Goal: Information Seeking & Learning: Learn about a topic

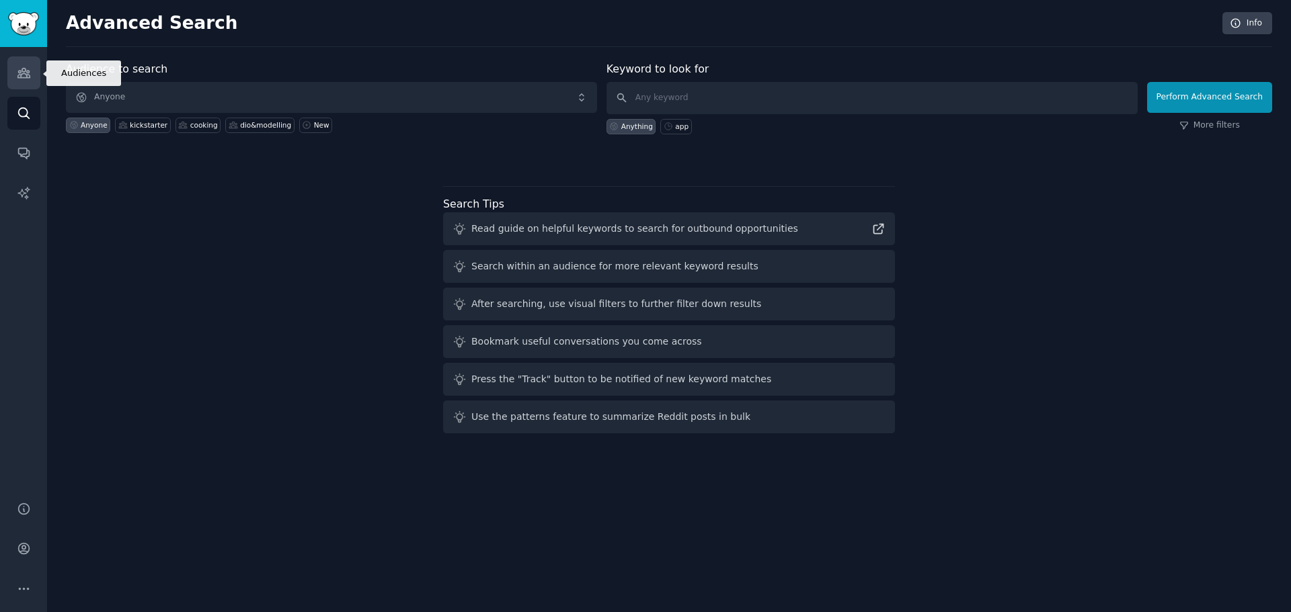
click at [33, 76] on link "Audiences" at bounding box center [23, 72] width 33 height 33
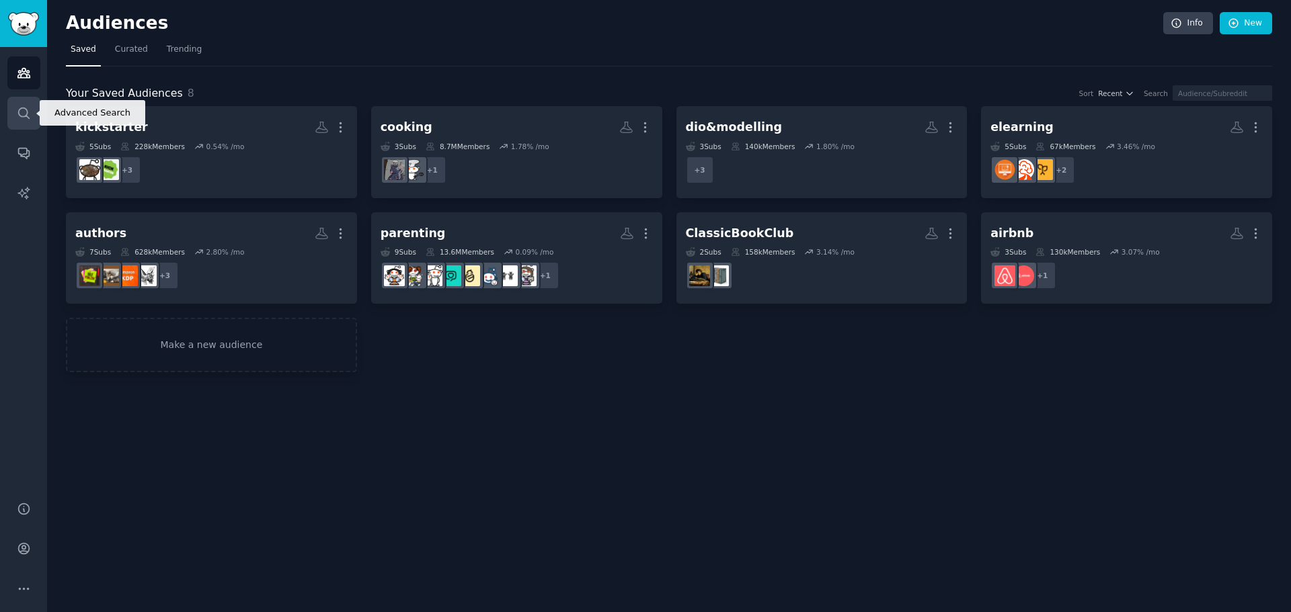
click at [24, 120] on link "Search" at bounding box center [23, 113] width 33 height 33
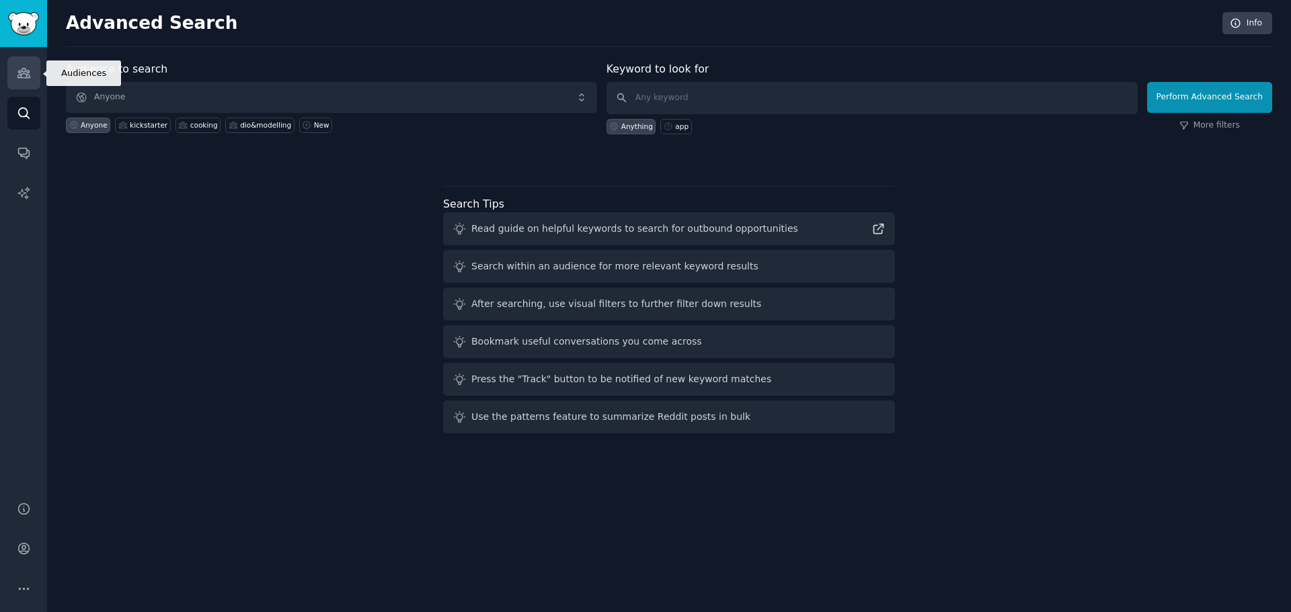
click at [28, 68] on icon "Sidebar" at bounding box center [24, 73] width 14 height 14
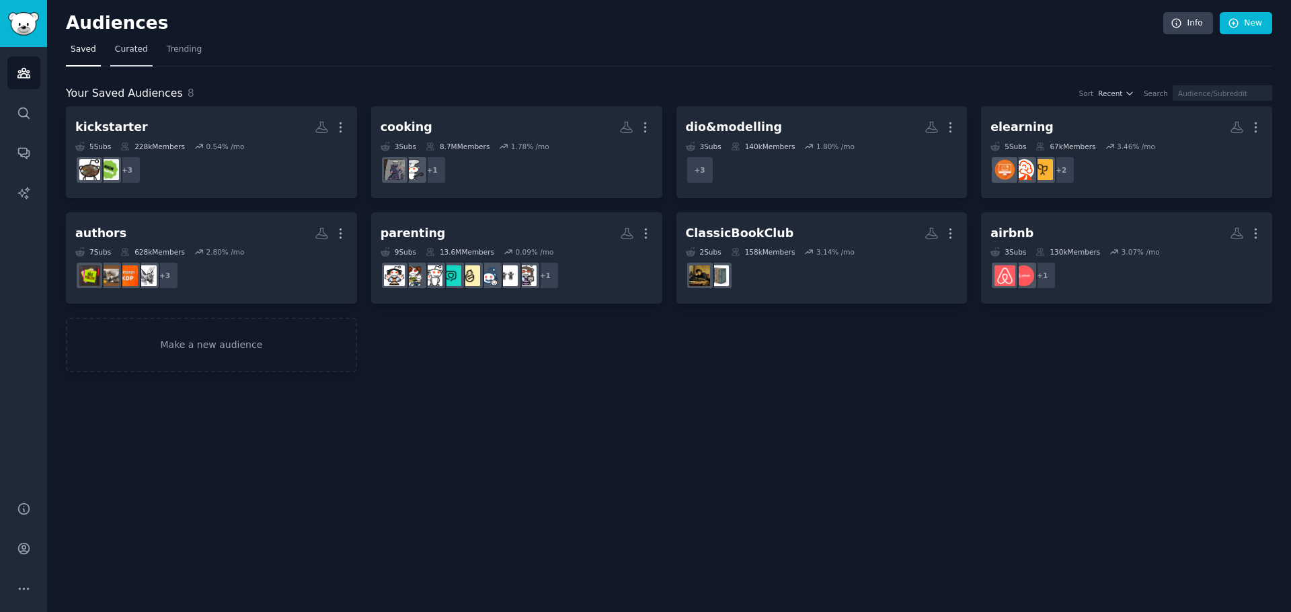
click at [135, 50] on span "Curated" at bounding box center [131, 50] width 33 height 12
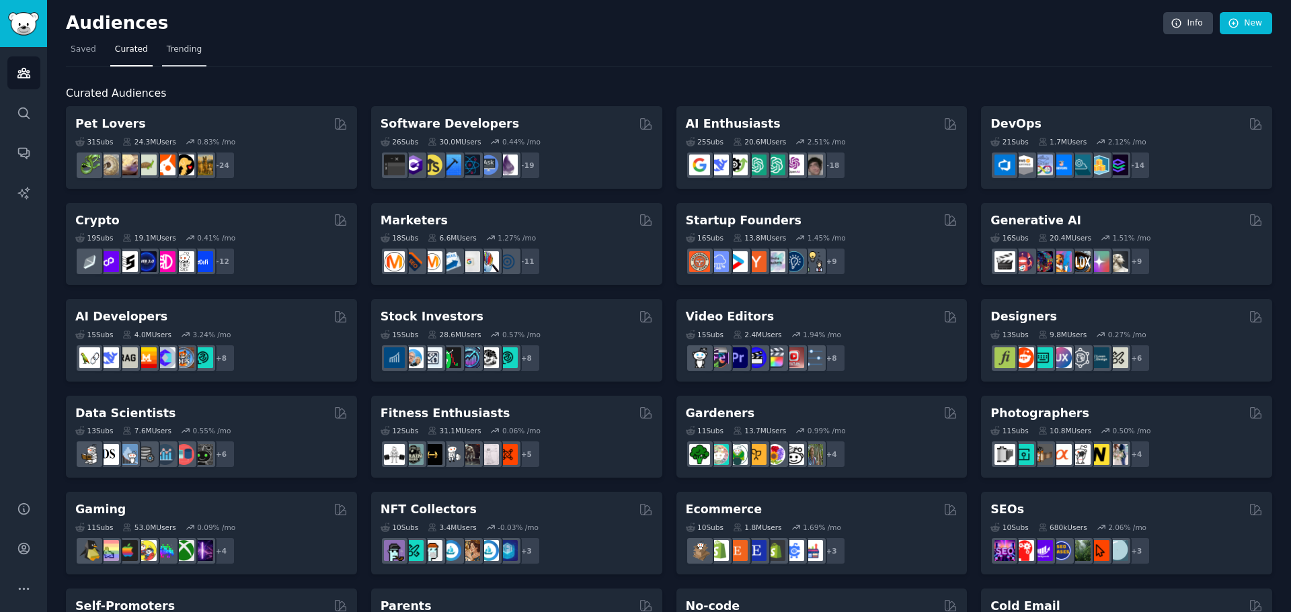
click at [173, 53] on span "Trending" at bounding box center [184, 50] width 35 height 12
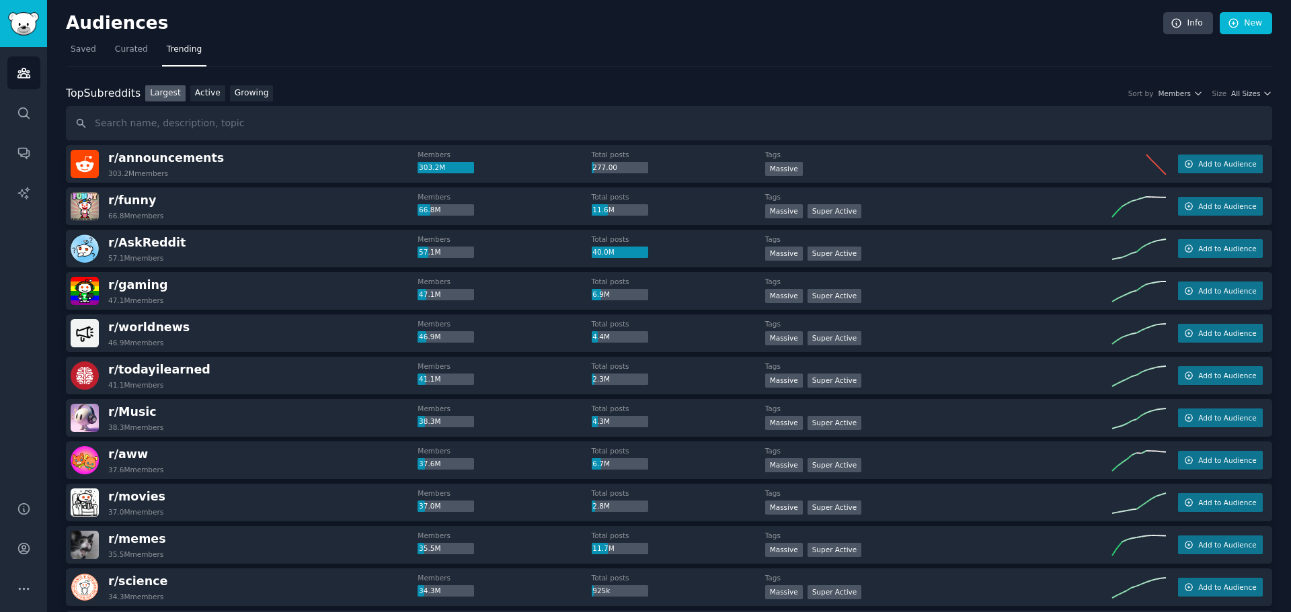
click at [885, 132] on input "text" at bounding box center [669, 123] width 1206 height 34
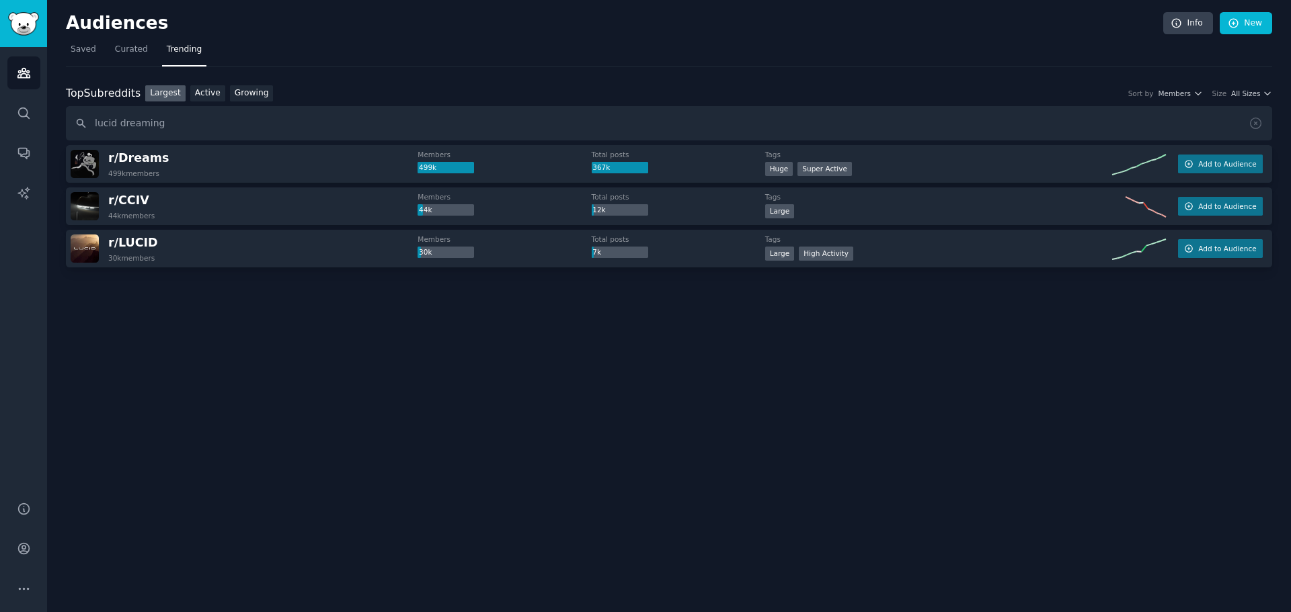
type input "lucid dreaming"
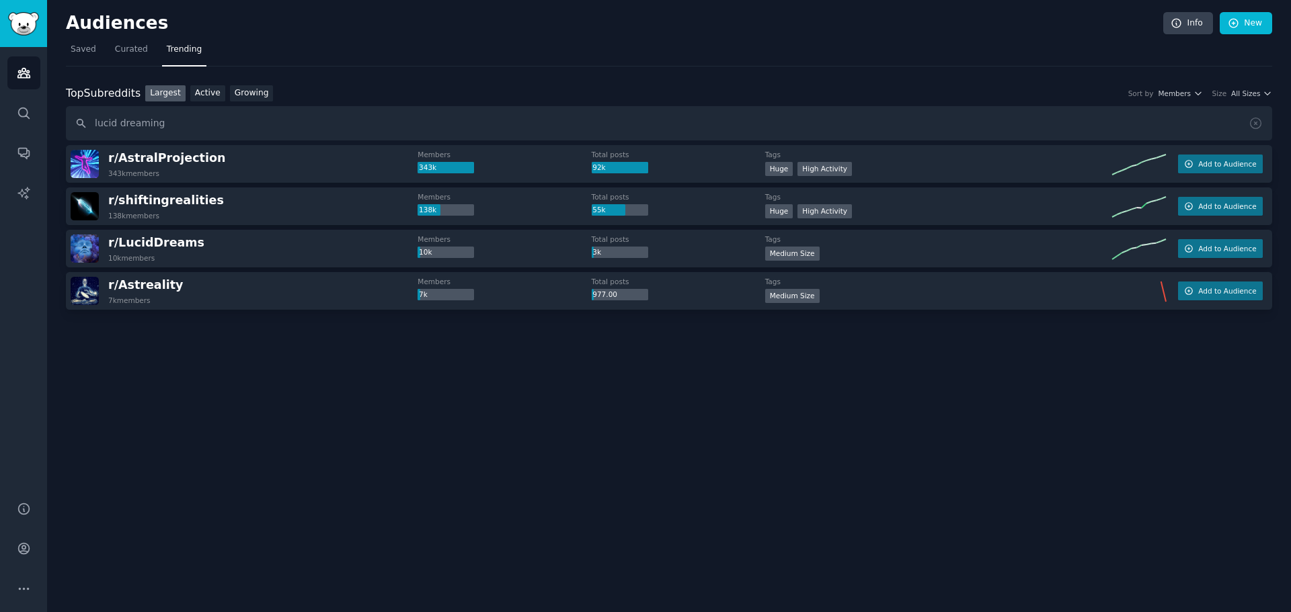
drag, startPoint x: 241, startPoint y: 307, endPoint x: 387, endPoint y: 444, distance: 200.2
click at [387, 444] on div "Audiences Info New Saved Curated Trending Top Subreddits Top Subreddits Largest…" at bounding box center [669, 306] width 1244 height 612
click at [885, 243] on button "Add to Audience" at bounding box center [1220, 248] width 85 height 19
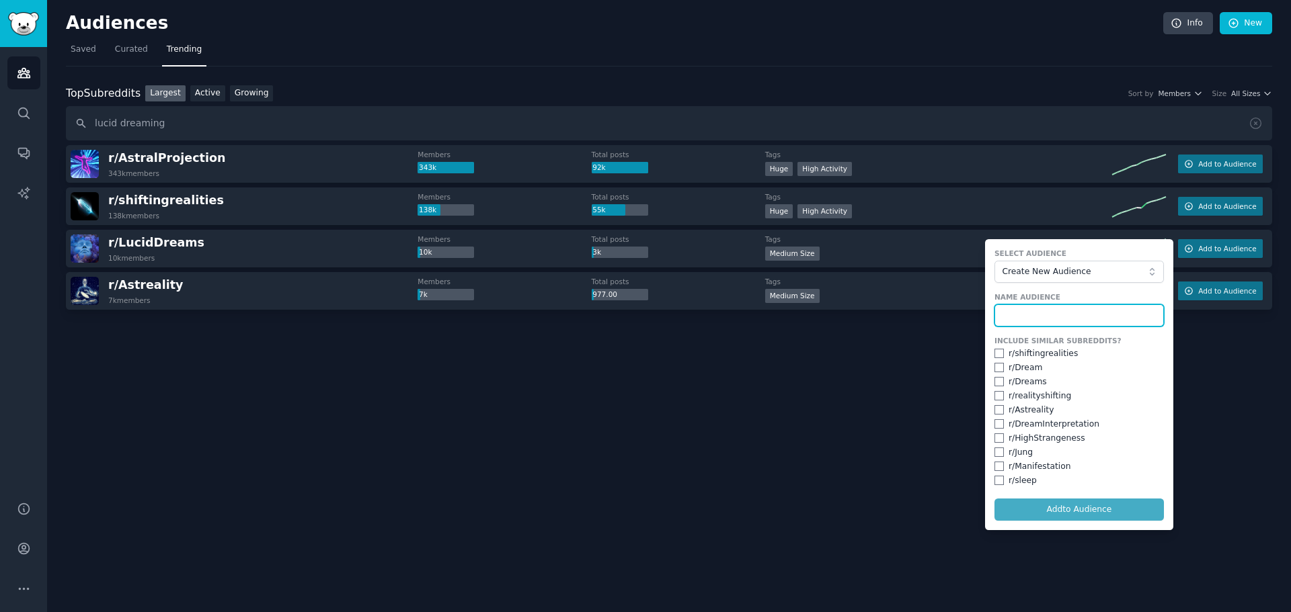
click at [885, 311] on input "text" at bounding box center [1078, 316] width 169 height 23
type input "LucidDreaming"
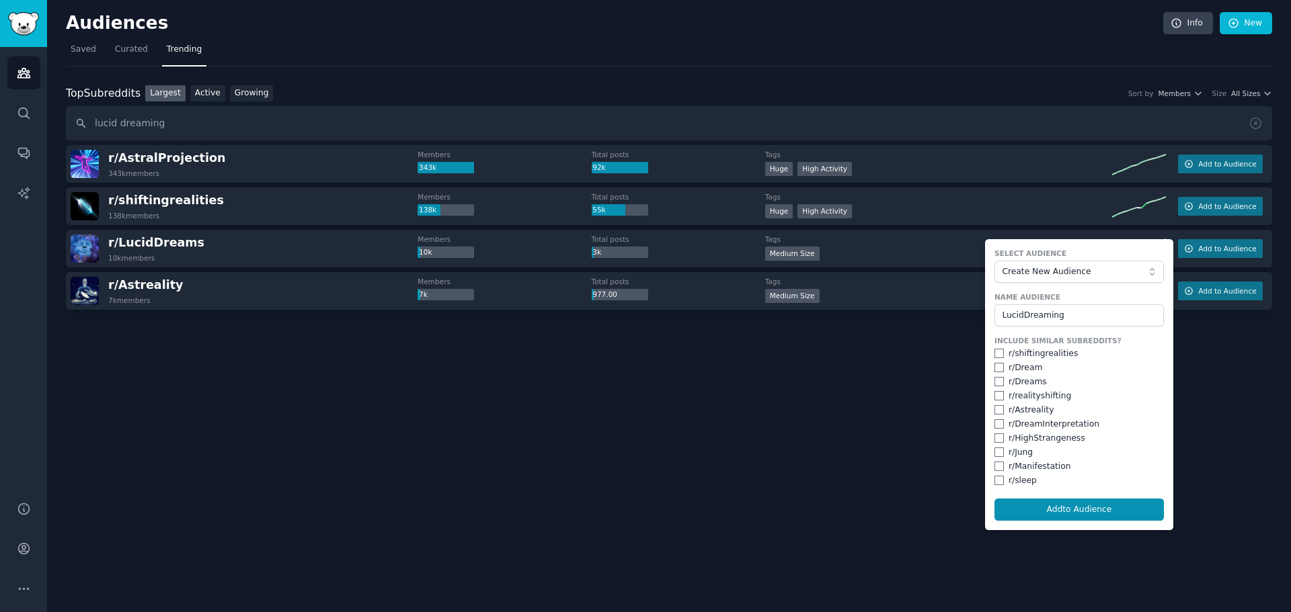
click at [885, 440] on div "r/ HighStrangeness" at bounding box center [1047, 439] width 77 height 12
copy div "HighStrangeness"
click at [885, 356] on div "r/ shiftingrealities" at bounding box center [1043, 354] width 69 height 12
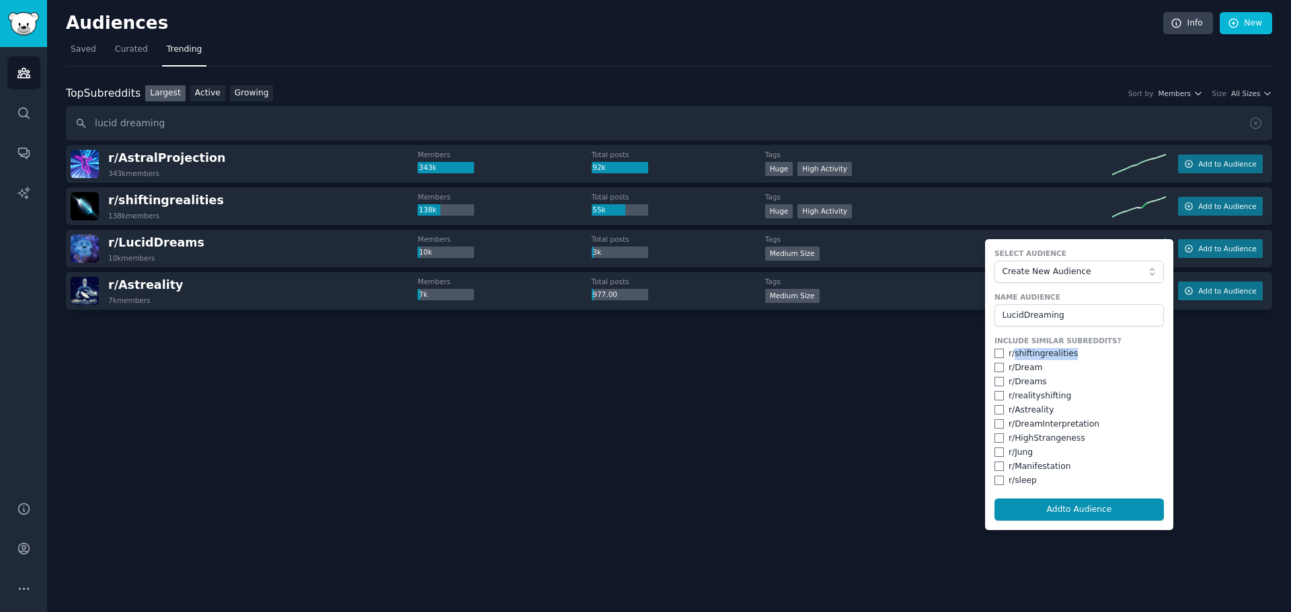
copy div "shiftingrealities"
drag, startPoint x: 1093, startPoint y: 506, endPoint x: 1149, endPoint y: 370, distance: 147.5
click at [885, 374] on form "Select Audience Create New Audience Name Audience LucidDreaming Include Similar…" at bounding box center [1079, 384] width 188 height 291
click at [885, 318] on input "LucidDreaming" at bounding box center [1078, 316] width 169 height 23
click at [885, 508] on button "Add to Audience" at bounding box center [1078, 510] width 169 height 23
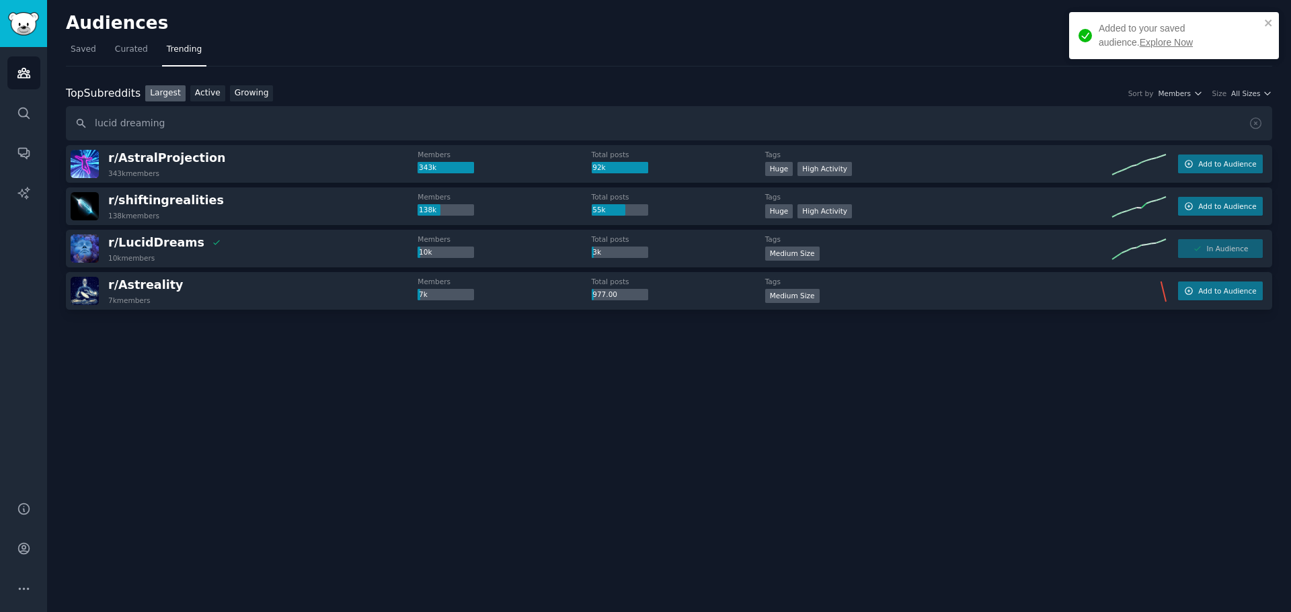
click at [885, 39] on link "Explore Now" at bounding box center [1166, 42] width 53 height 11
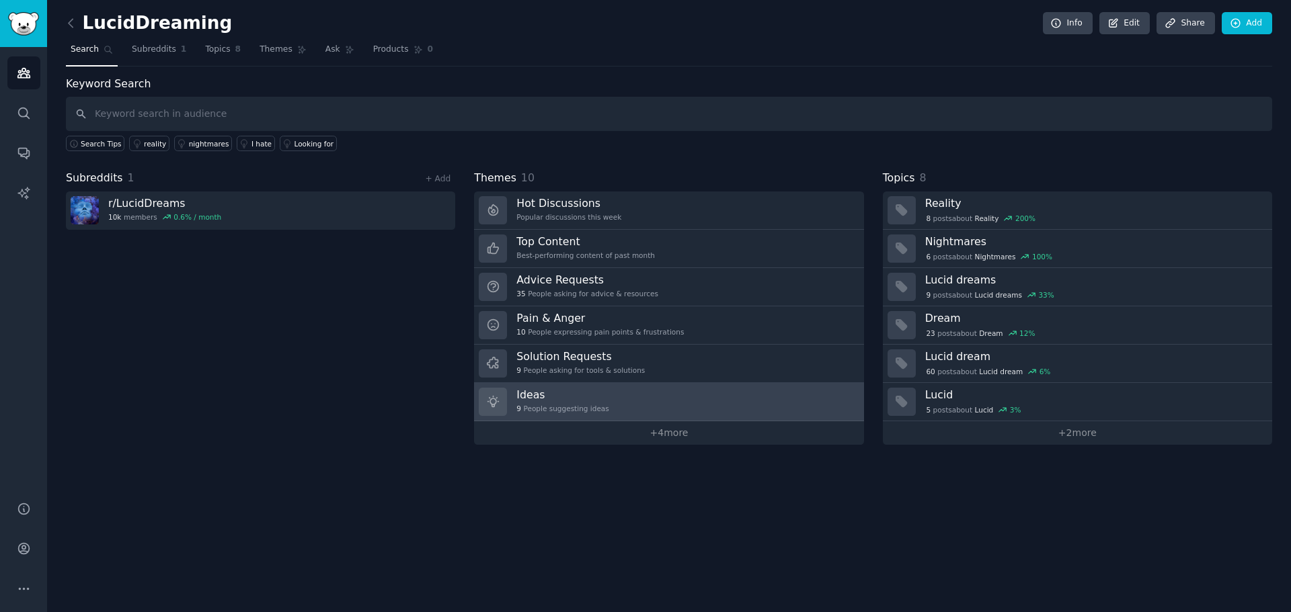
click at [670, 393] on link "Ideas 9 People suggesting ideas" at bounding box center [668, 402] width 389 height 38
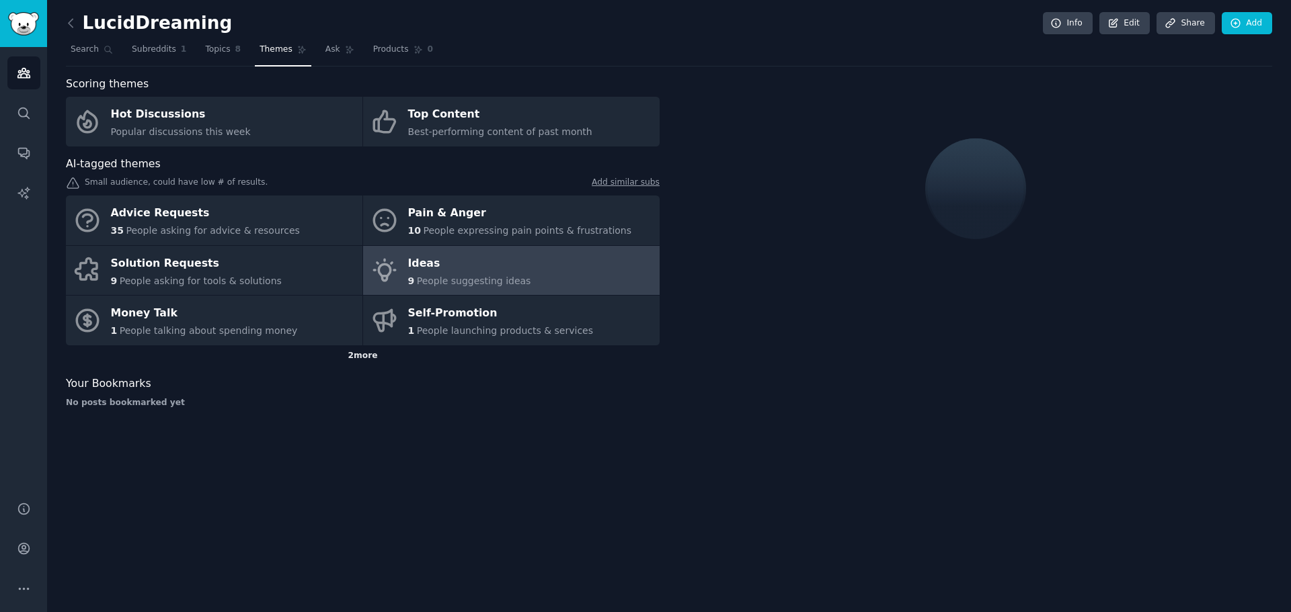
click at [354, 357] on div "2 more" at bounding box center [363, 357] width 594 height 22
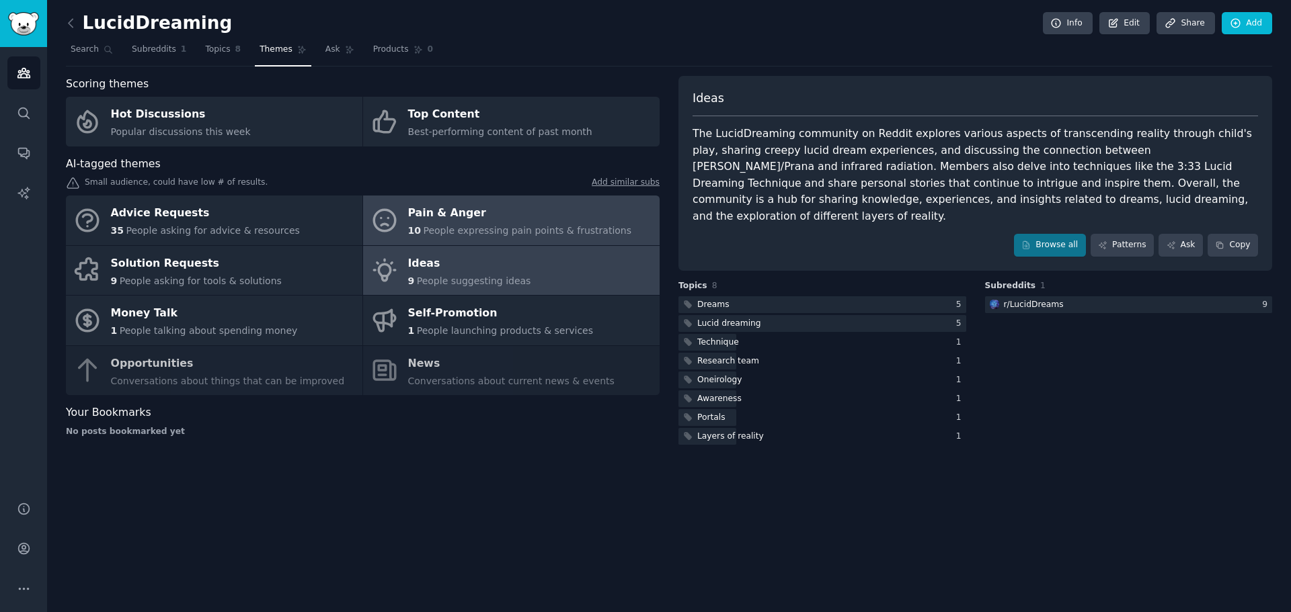
click at [444, 228] on span "People expressing pain points & frustrations" at bounding box center [527, 230] width 208 height 11
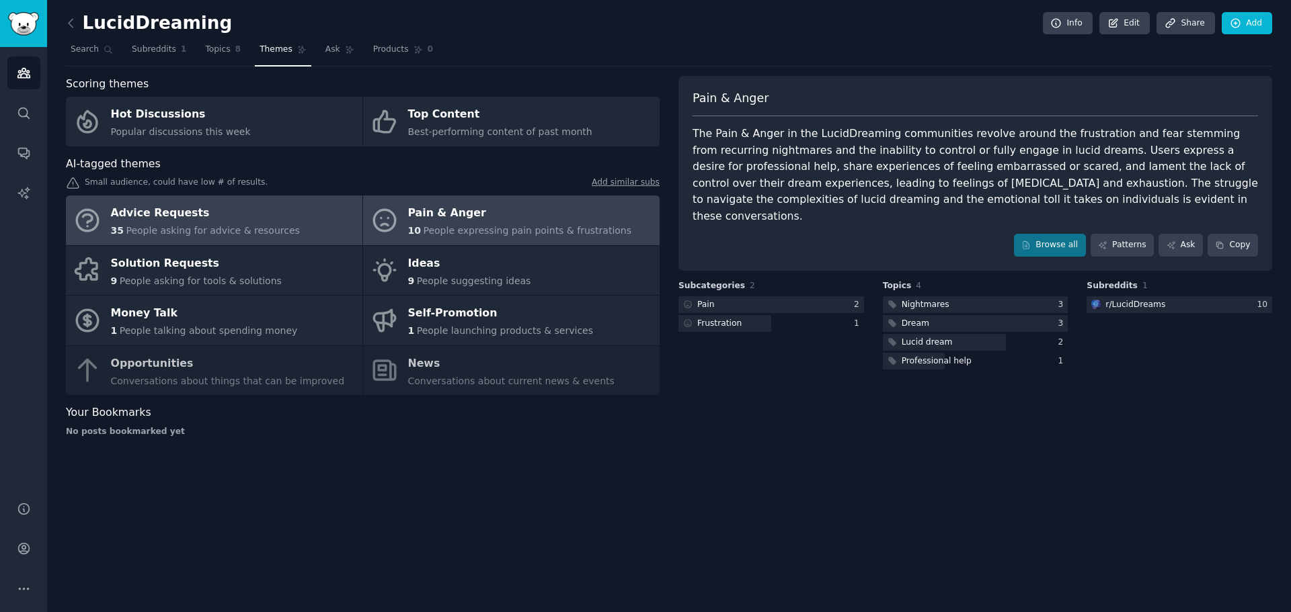
click at [225, 214] on div "Advice Requests" at bounding box center [205, 214] width 189 height 22
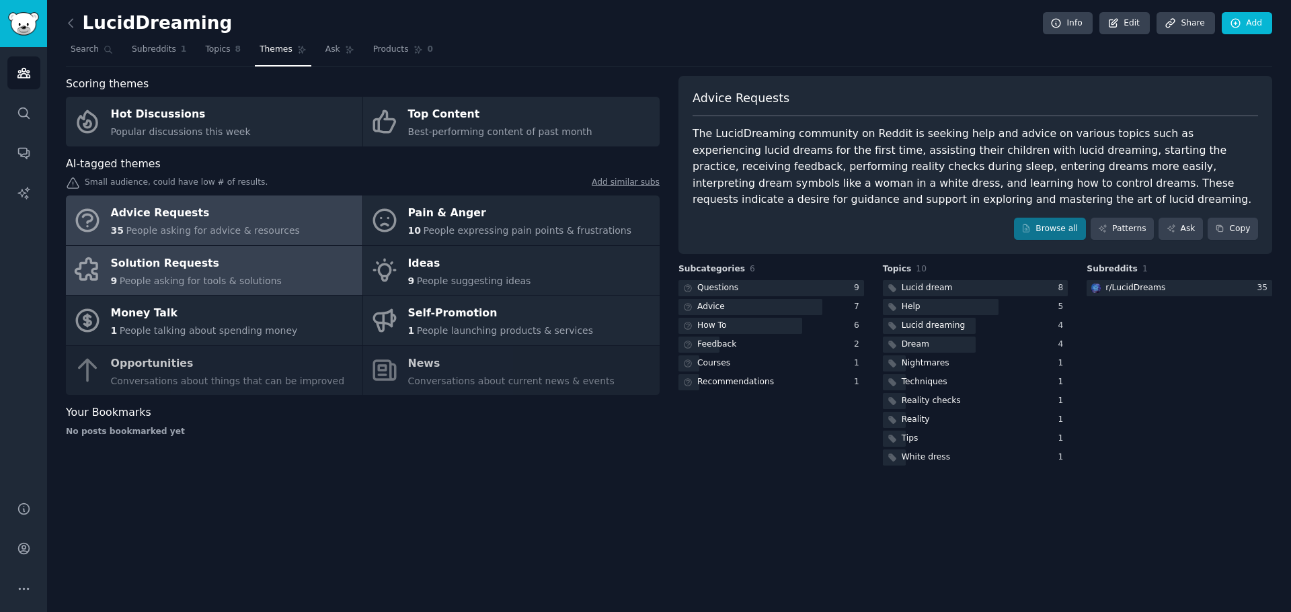
click at [243, 273] on div "Solution Requests" at bounding box center [196, 264] width 171 height 22
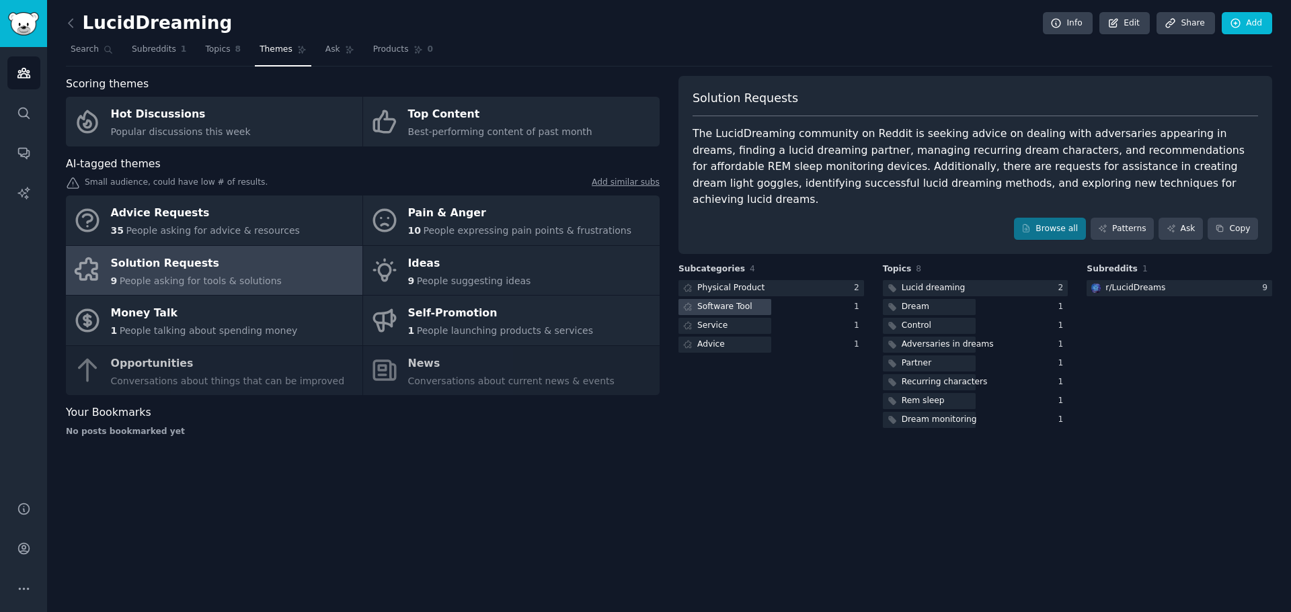
click at [707, 301] on div "Software Tool" at bounding box center [724, 307] width 55 height 12
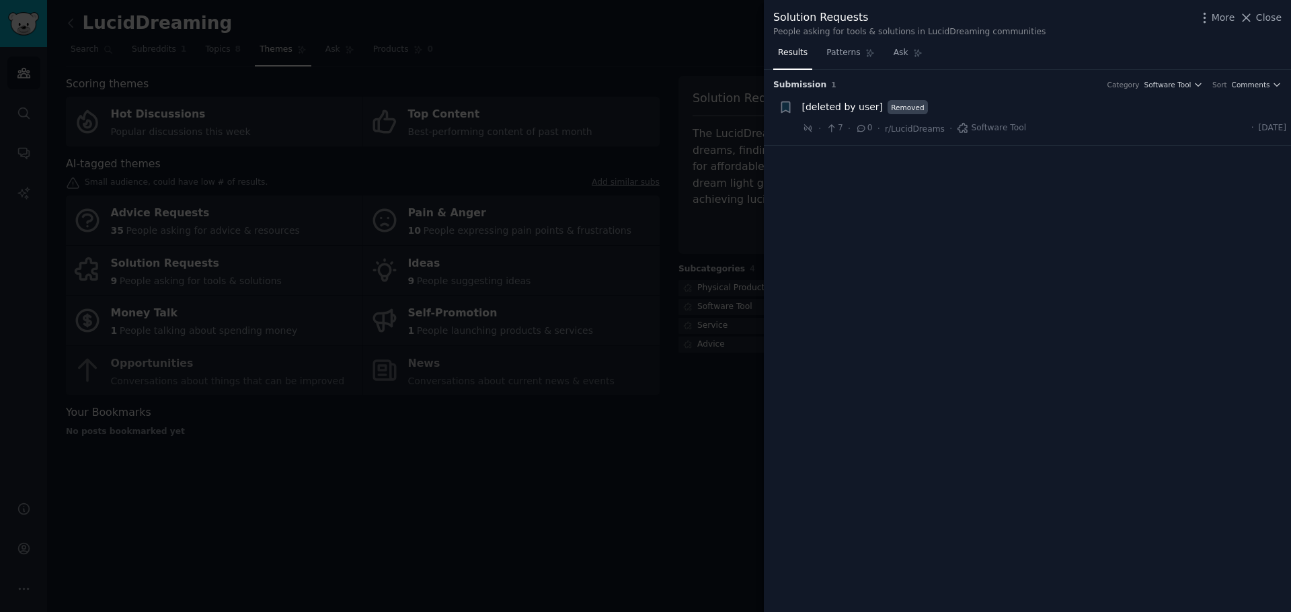
click at [594, 545] on div at bounding box center [645, 306] width 1291 height 612
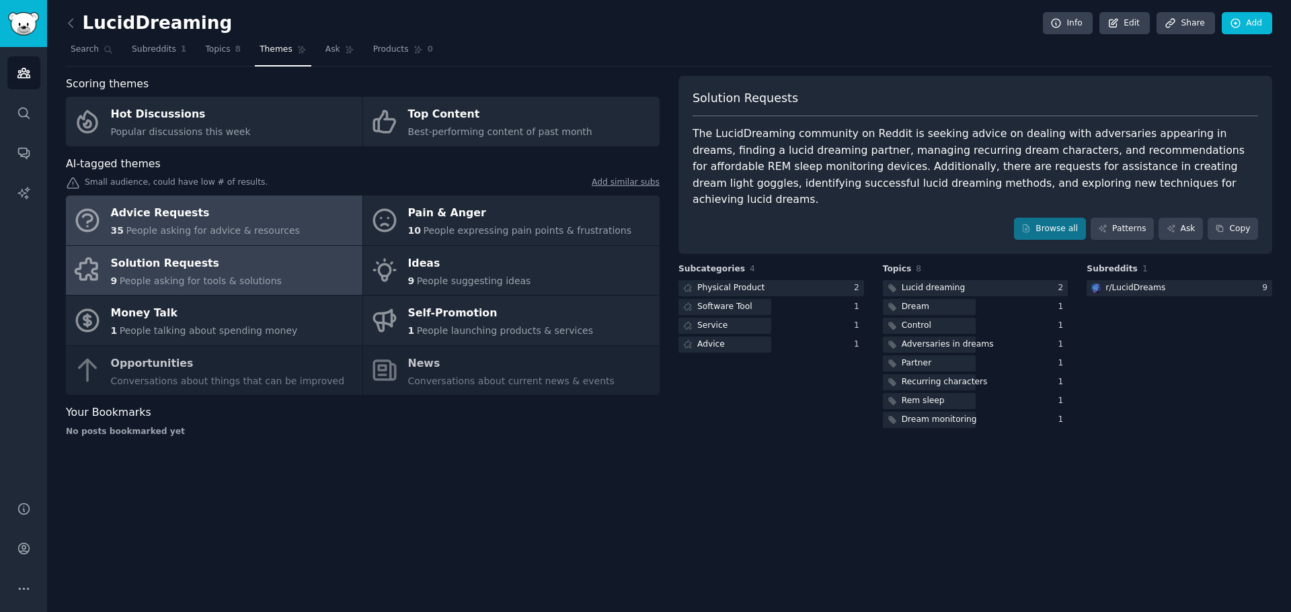
click at [206, 214] on div "Advice Requests" at bounding box center [205, 214] width 189 height 22
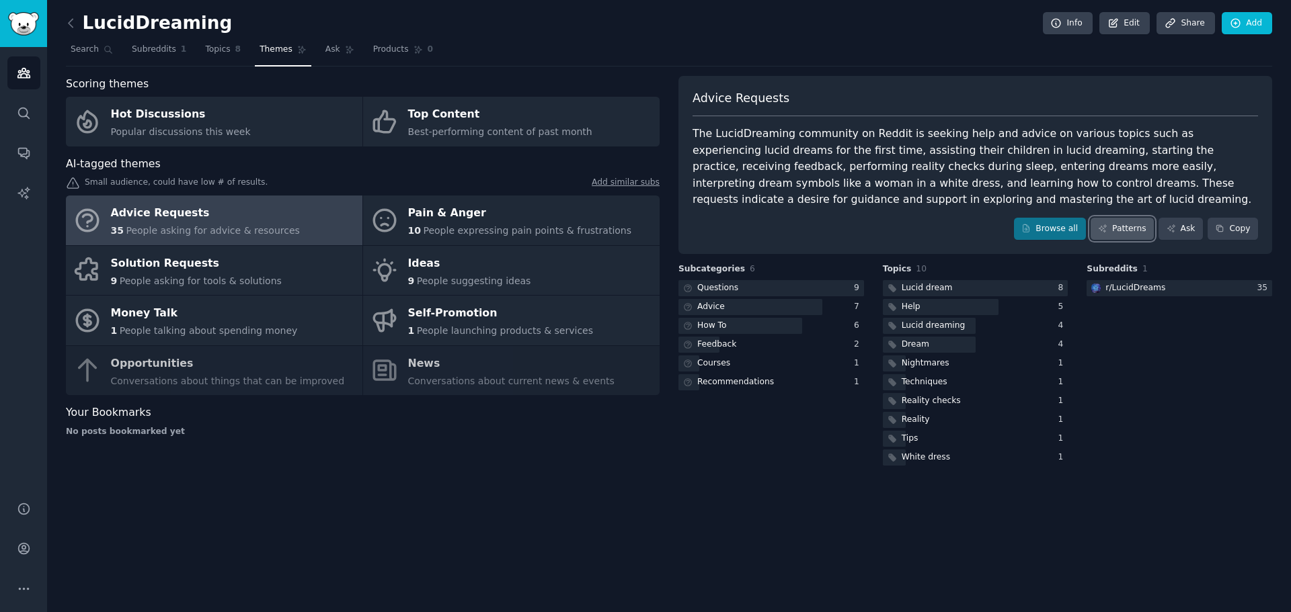
click at [885, 232] on link "Patterns" at bounding box center [1122, 229] width 63 height 23
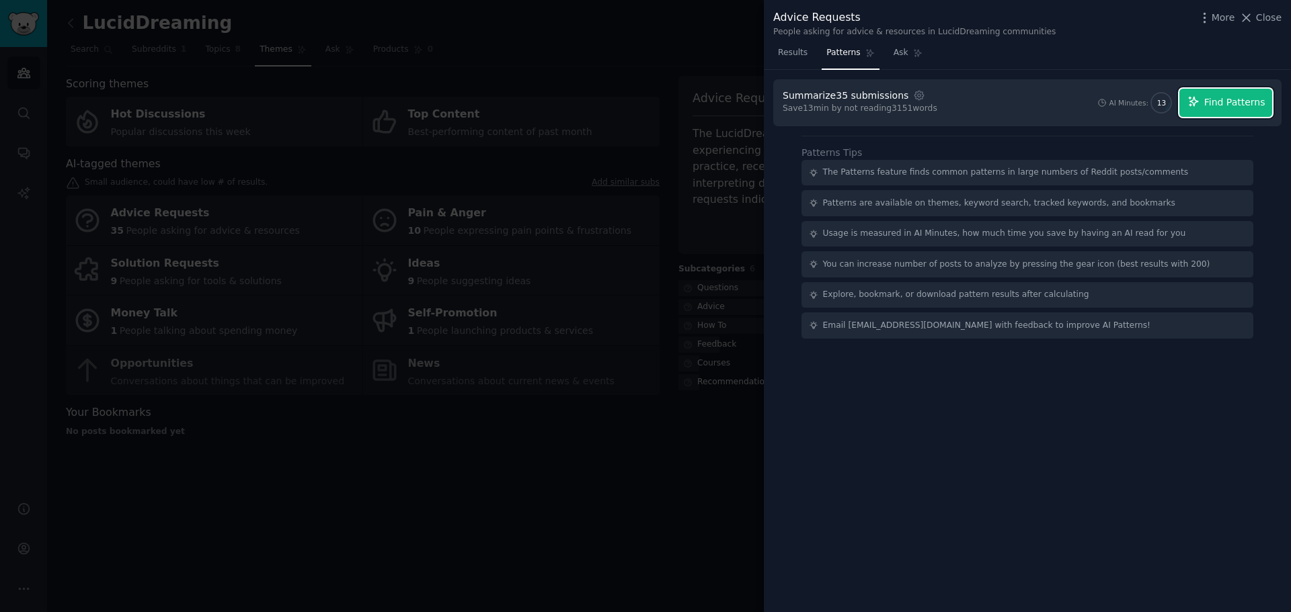
click at [885, 100] on span "Find Patterns" at bounding box center [1234, 102] width 61 height 14
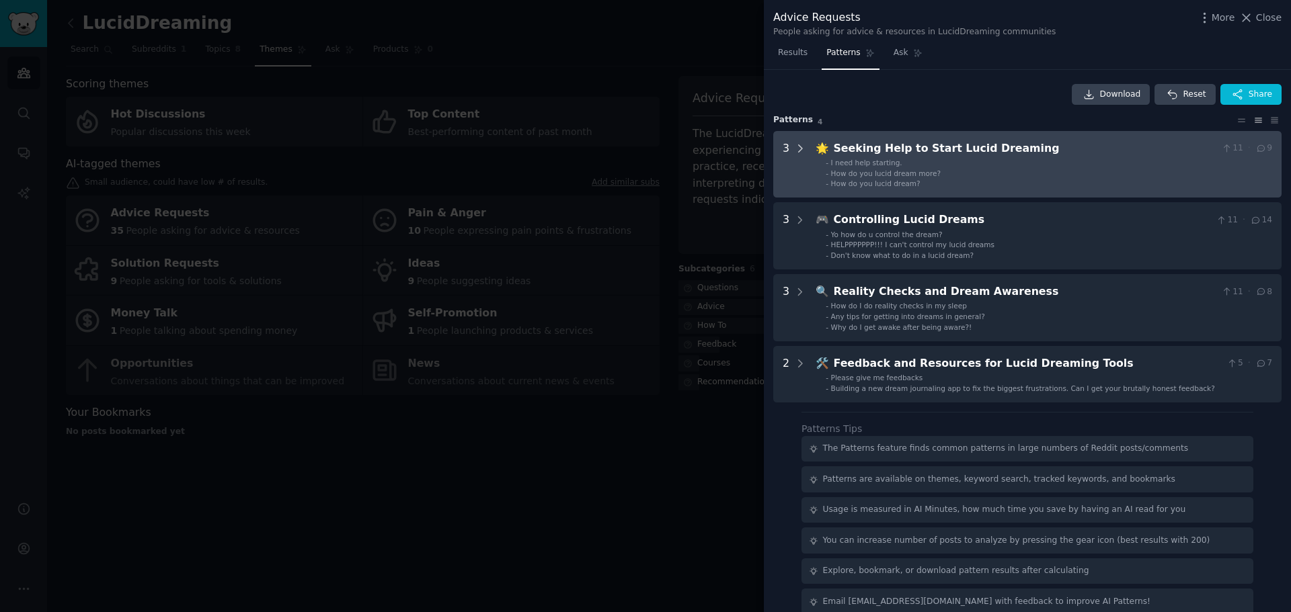
click at [801, 149] on icon at bounding box center [800, 148] width 3 height 7
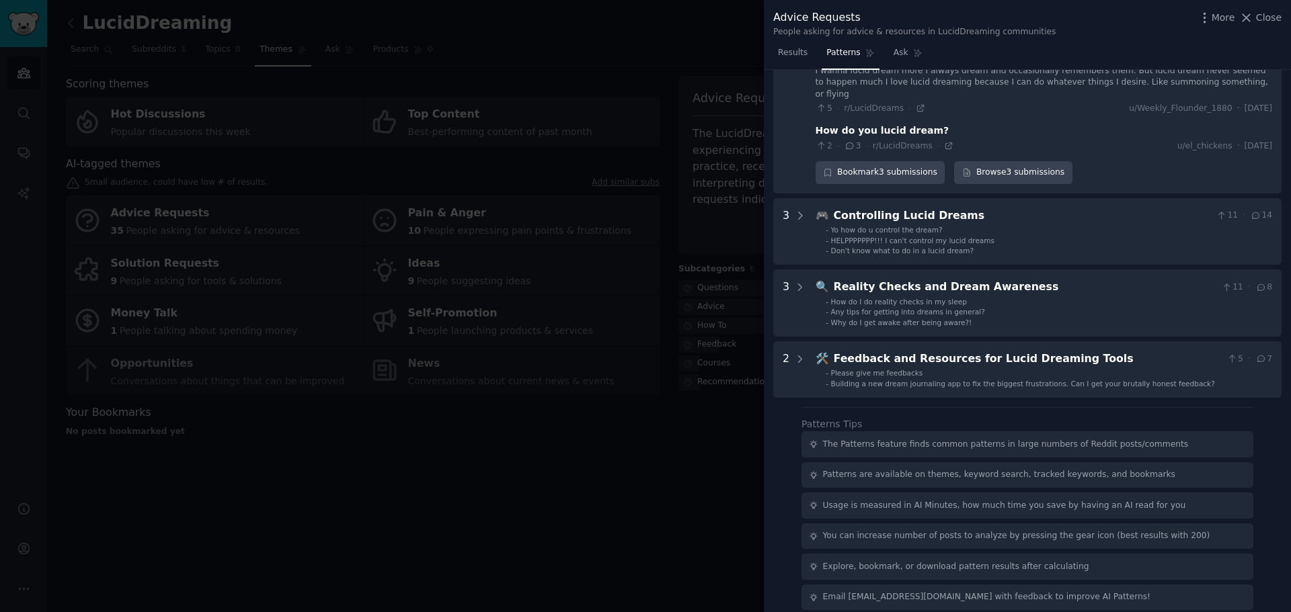
scroll to position [55, 0]
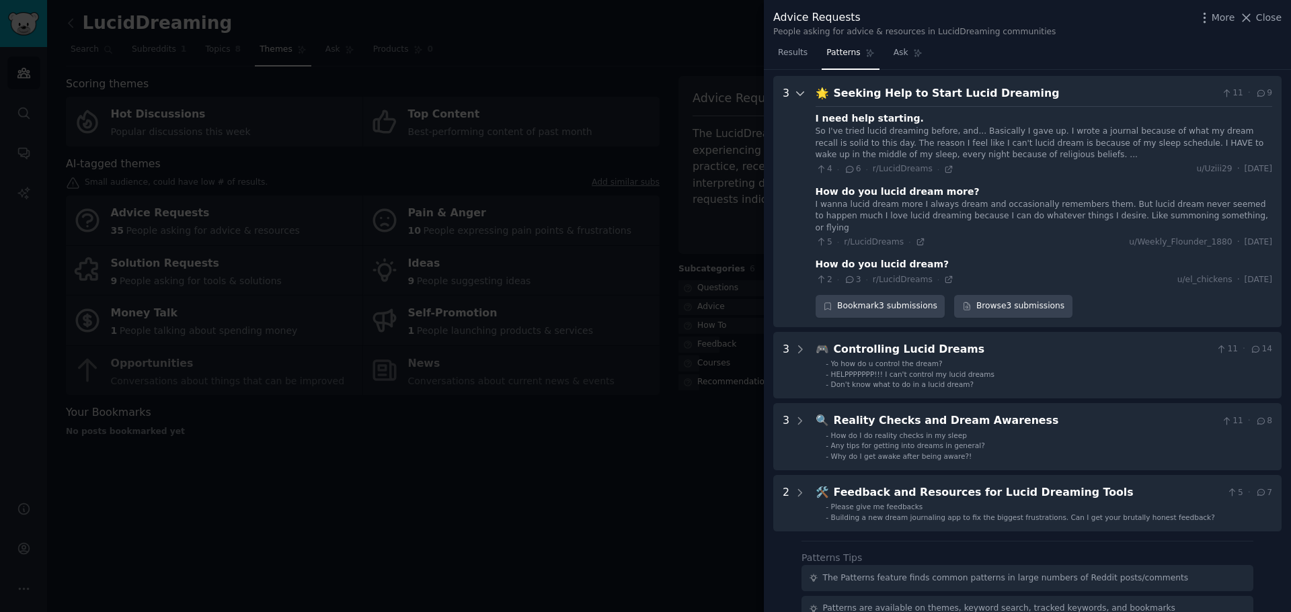
click at [801, 93] on icon at bounding box center [800, 93] width 12 height 12
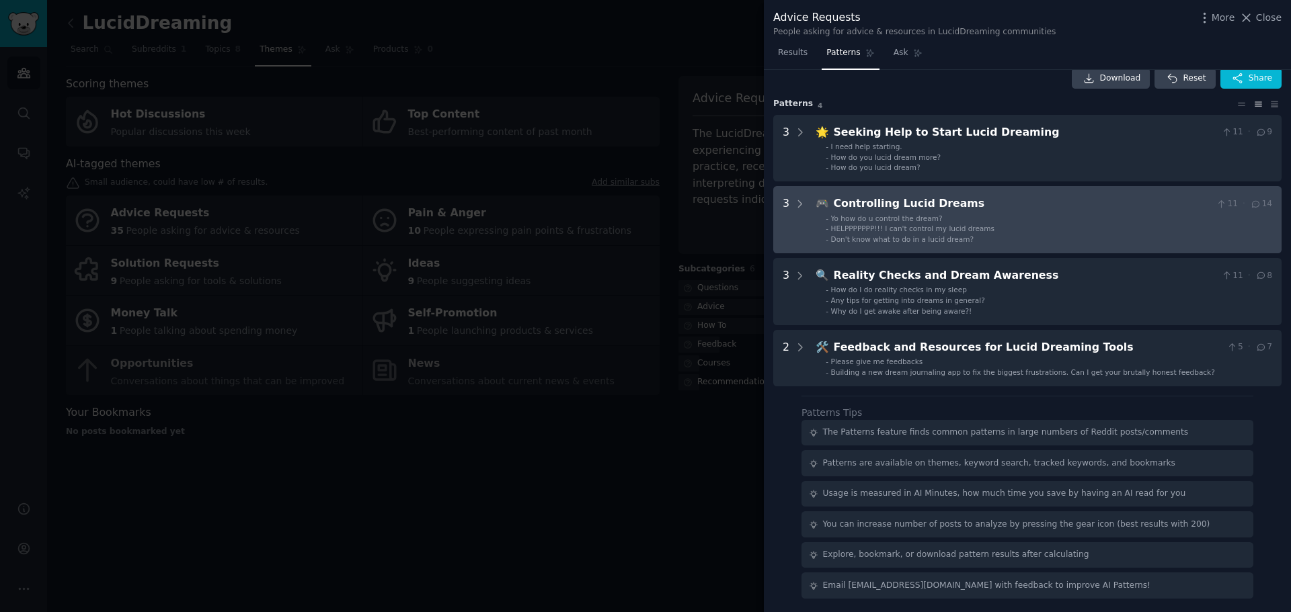
scroll to position [0, 0]
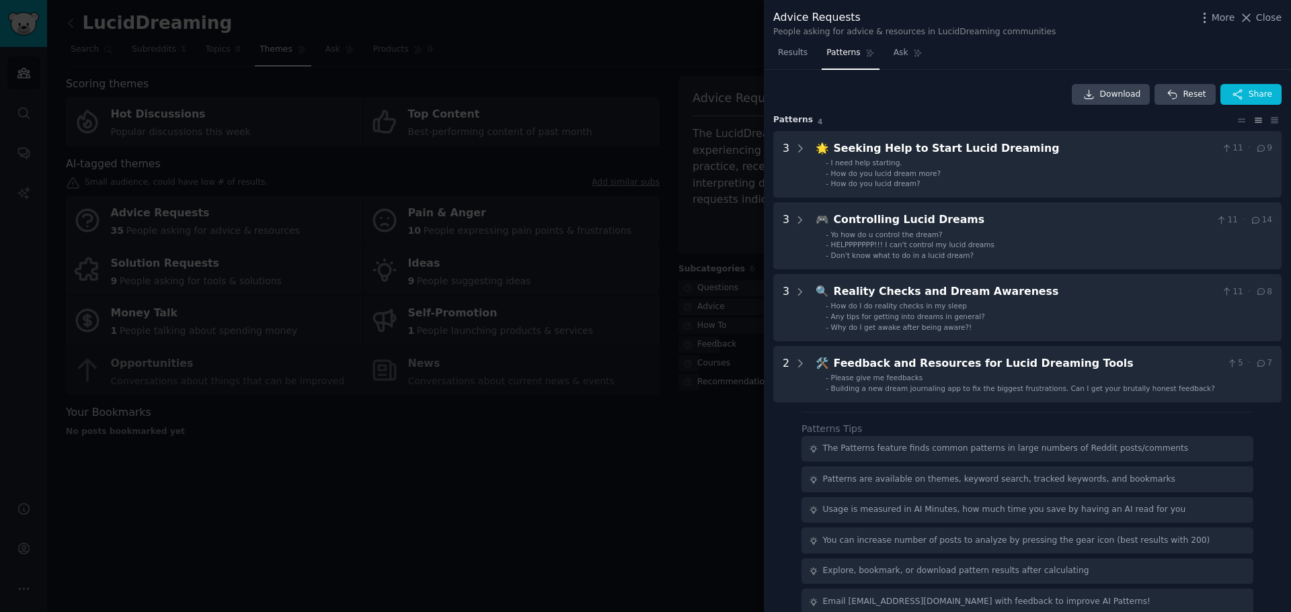
click at [314, 89] on div at bounding box center [645, 306] width 1291 height 612
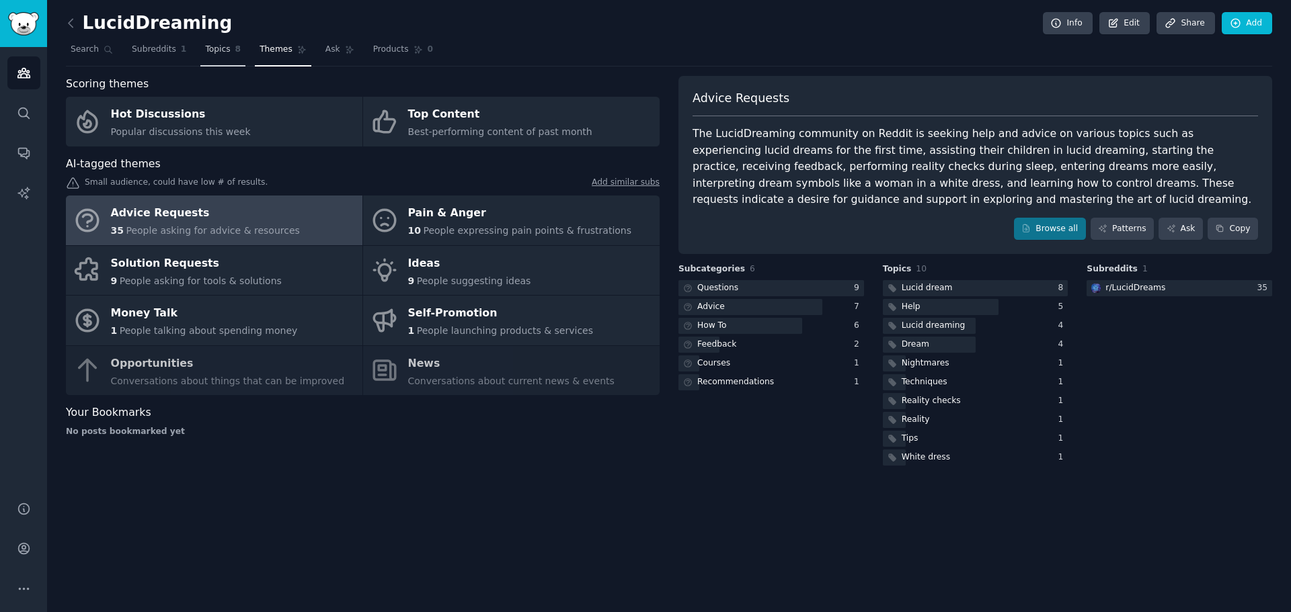
click at [209, 46] on span "Topics" at bounding box center [217, 50] width 25 height 12
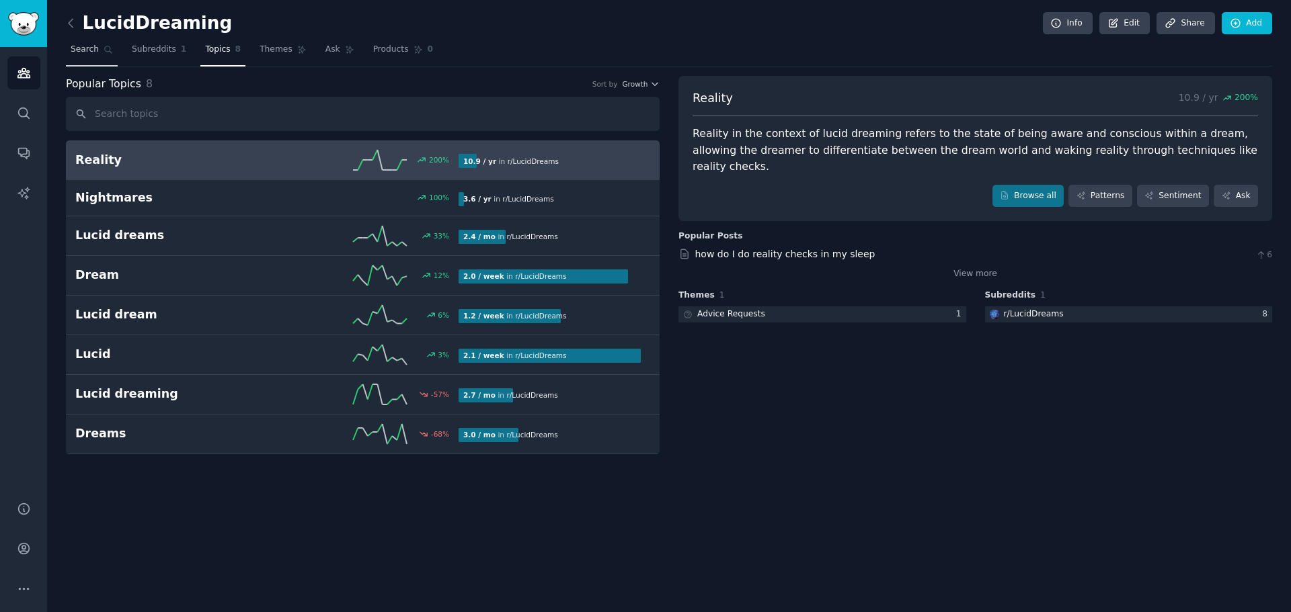
click at [104, 53] on icon at bounding box center [108, 49] width 9 height 9
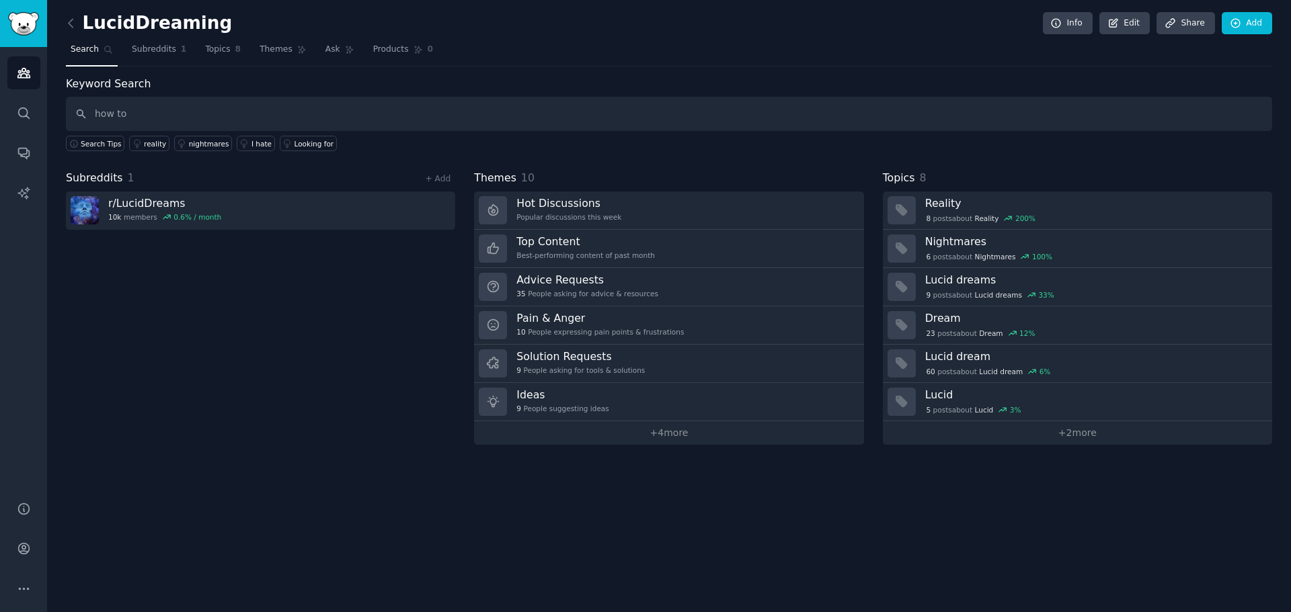
type input "how to"
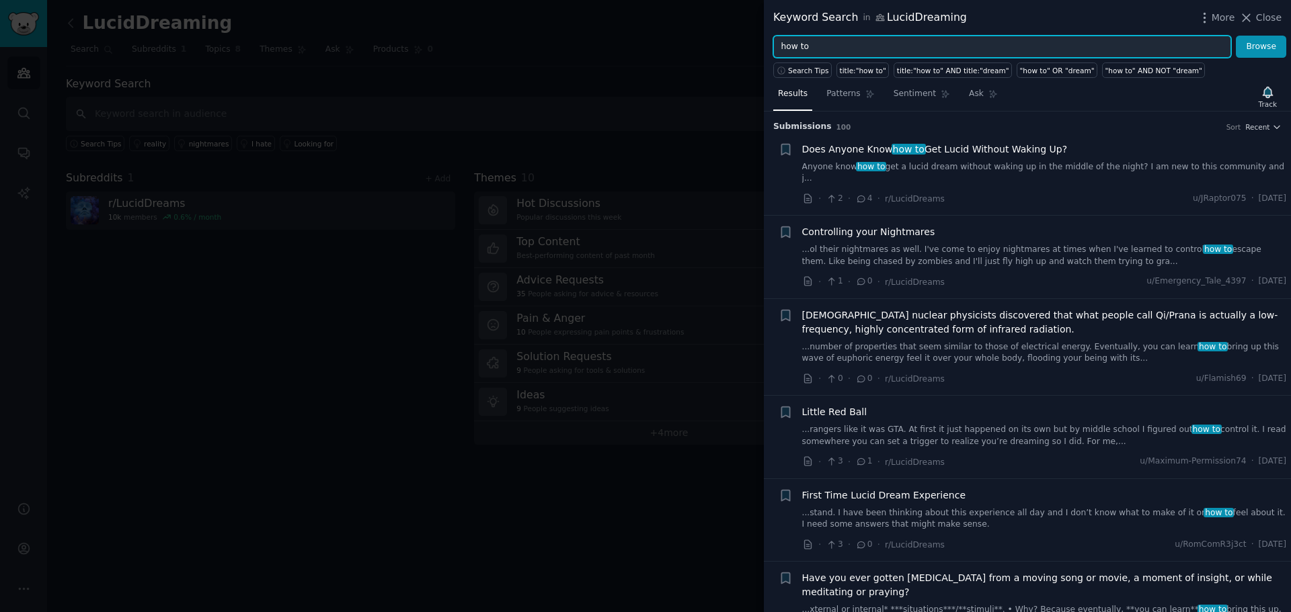
click at [822, 52] on input "how to" at bounding box center [1002, 47] width 458 height 23
type input "how to start"
click at [885, 36] on button "Browse" at bounding box center [1261, 47] width 50 height 23
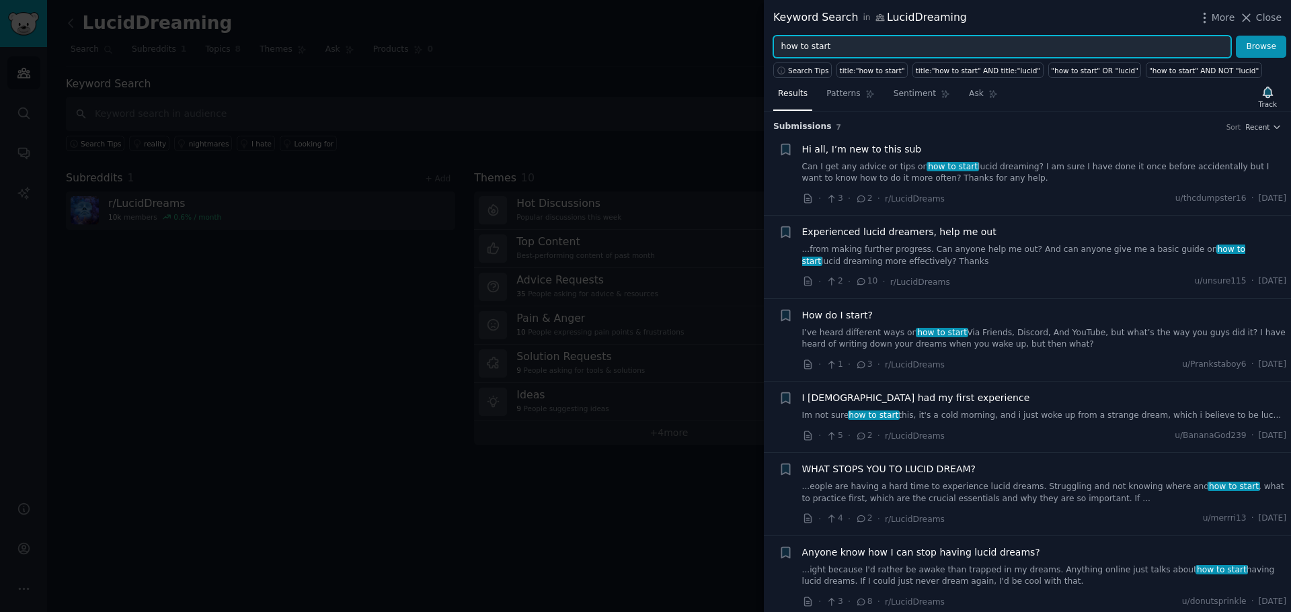
drag, startPoint x: 840, startPoint y: 44, endPoint x: 715, endPoint y: 37, distance: 124.6
click at [715, 37] on div "Keyword Search in LucidDreaming More Close how to start Browse Search Tips titl…" at bounding box center [645, 306] width 1291 height 612
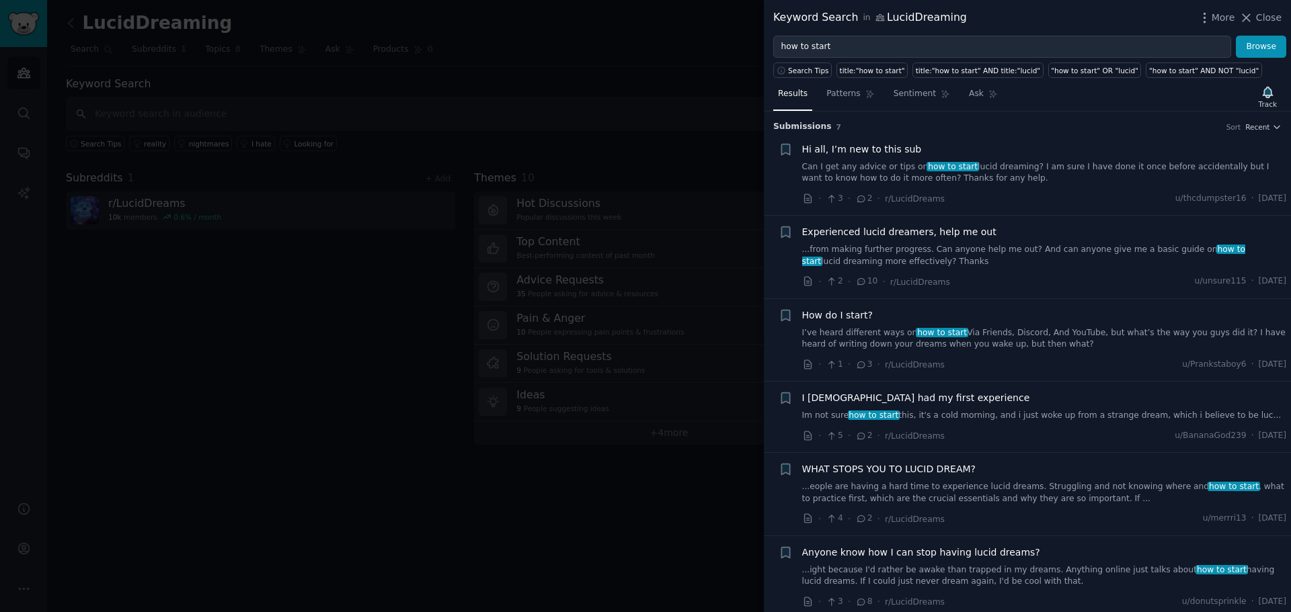
click at [297, 328] on div at bounding box center [645, 306] width 1291 height 612
